Goal: Information Seeking & Learning: Understand process/instructions

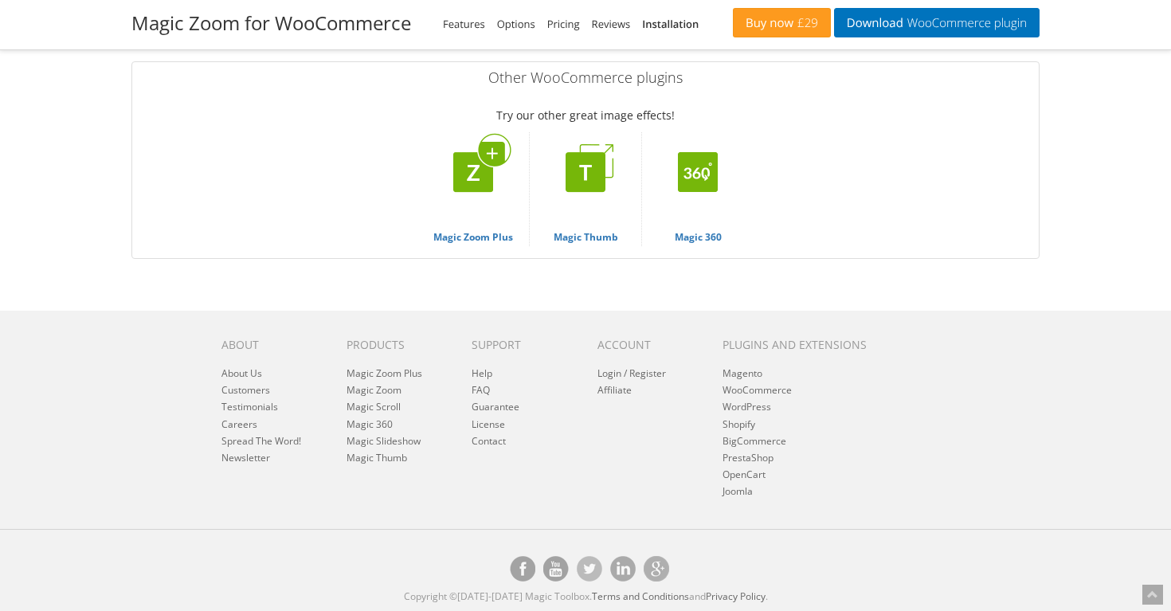
scroll to position [6777, 0]
click at [484, 372] on link "Help" at bounding box center [482, 373] width 21 height 14
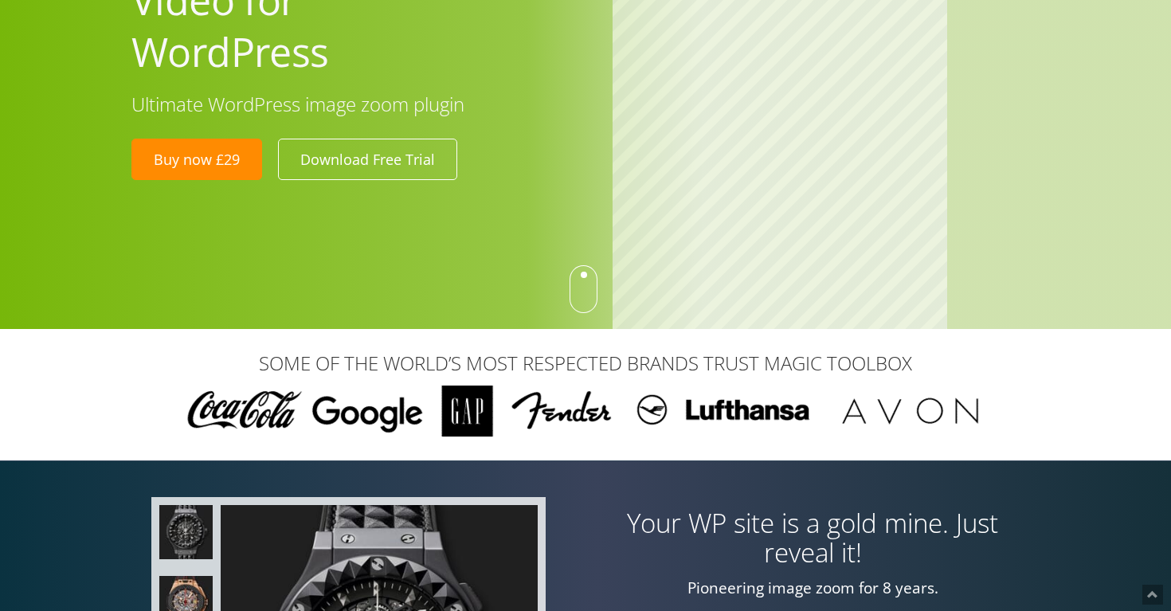
scroll to position [182, 0]
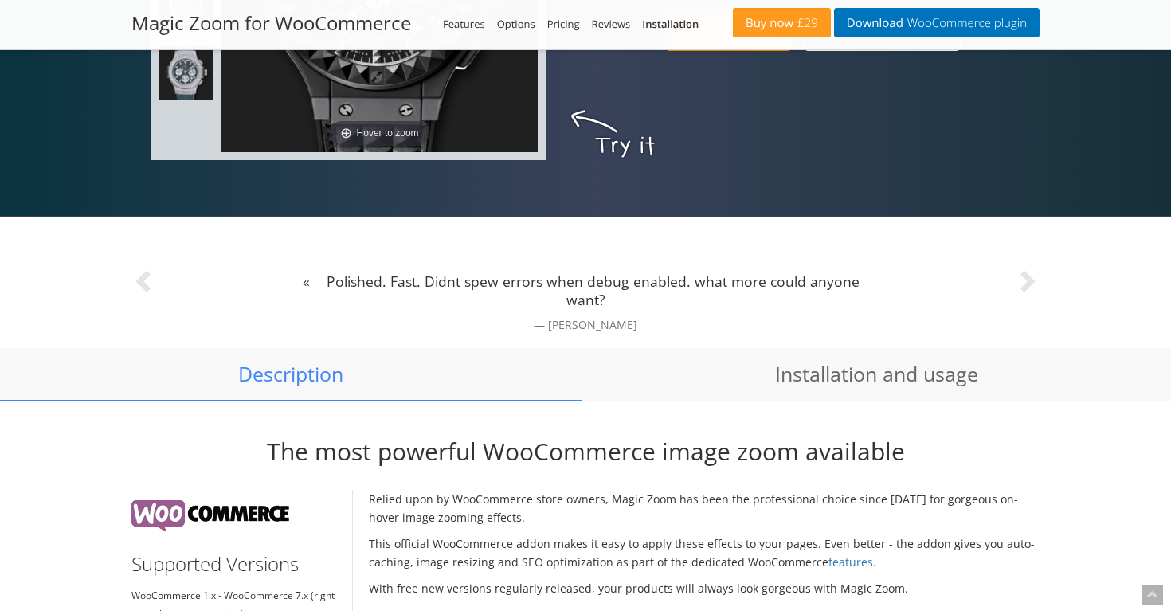
scroll to position [918, 0]
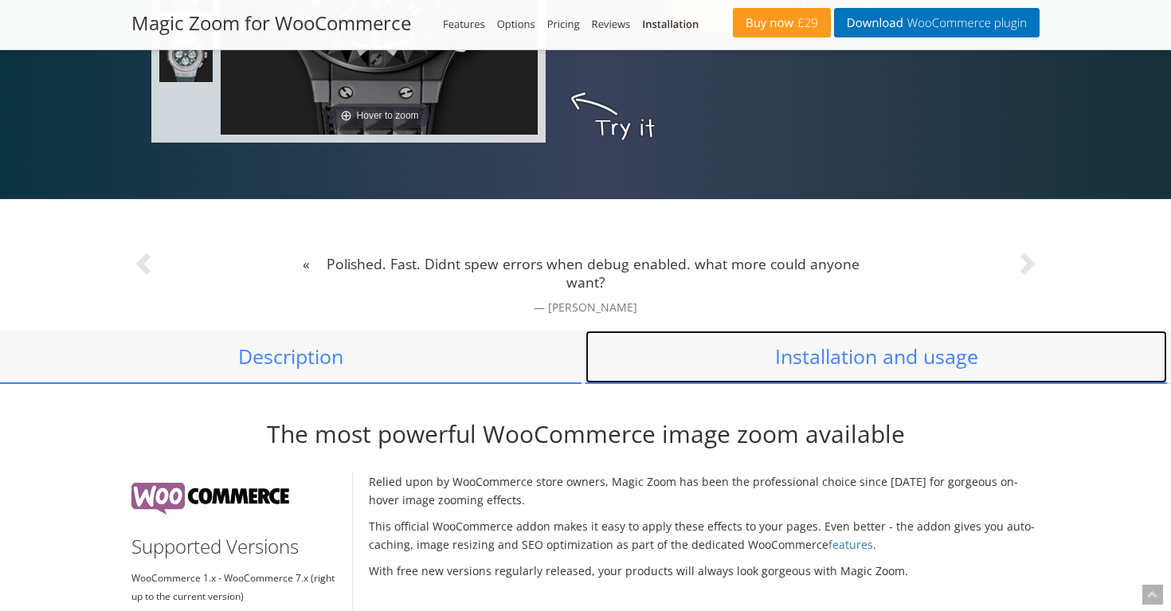
click at [782, 359] on link "Installation and usage" at bounding box center [875, 357] width 581 height 53
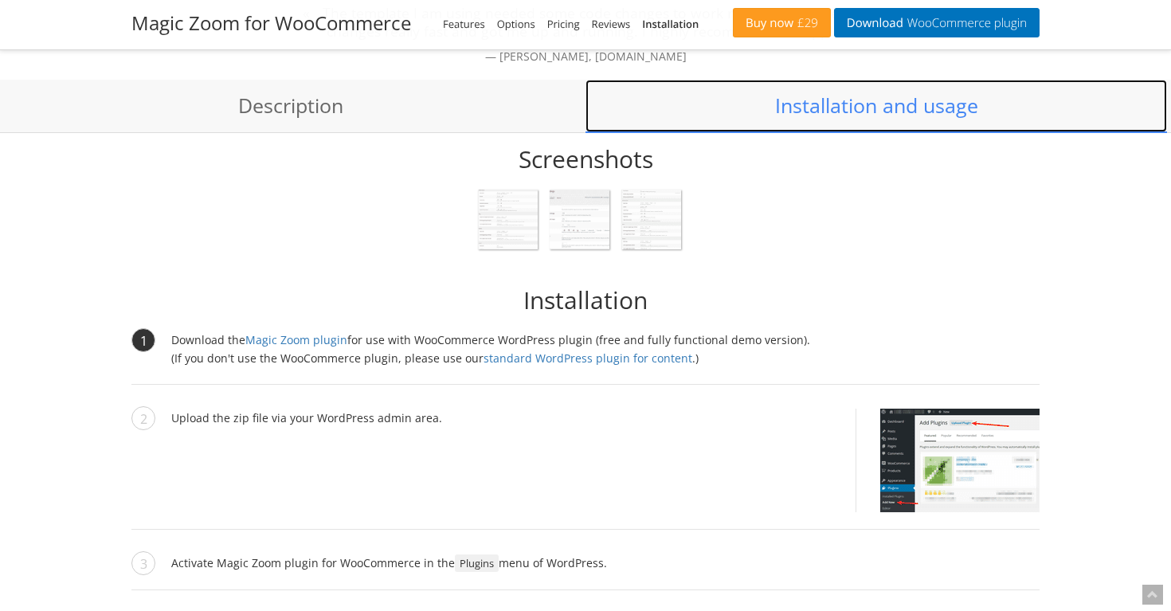
scroll to position [571, 0]
